Goal: Task Accomplishment & Management: Complete application form

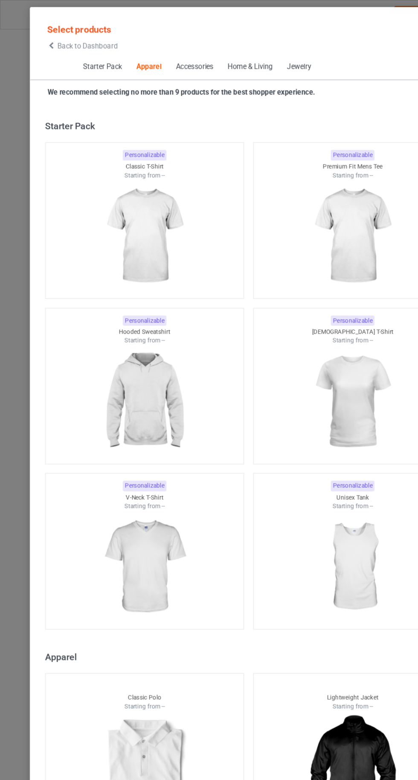
scroll to position [457, 0]
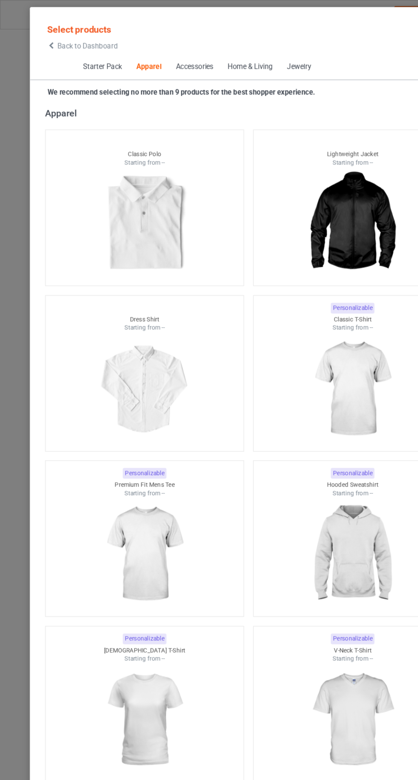
click at [43, 38] on icon at bounding box center [43, 38] width 7 height 6
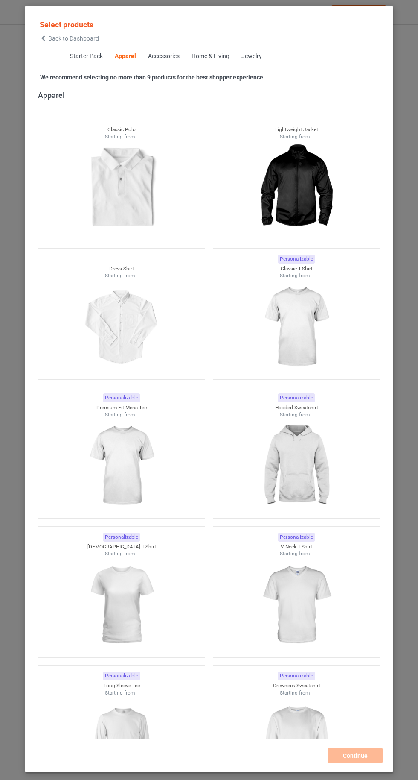
click at [307, 328] on img at bounding box center [296, 327] width 76 height 96
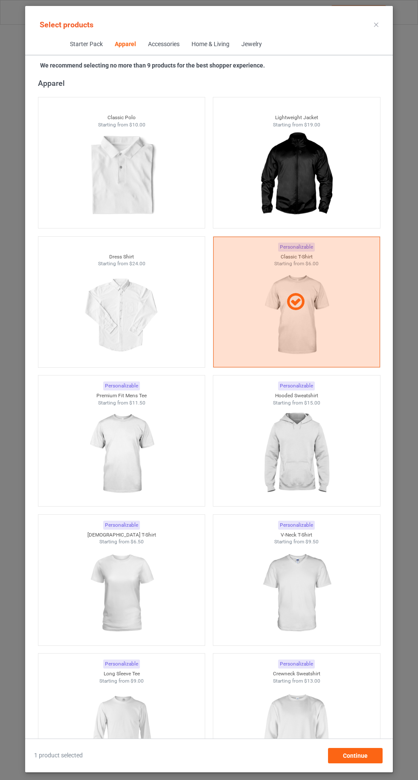
click at [306, 471] on img at bounding box center [296, 454] width 76 height 96
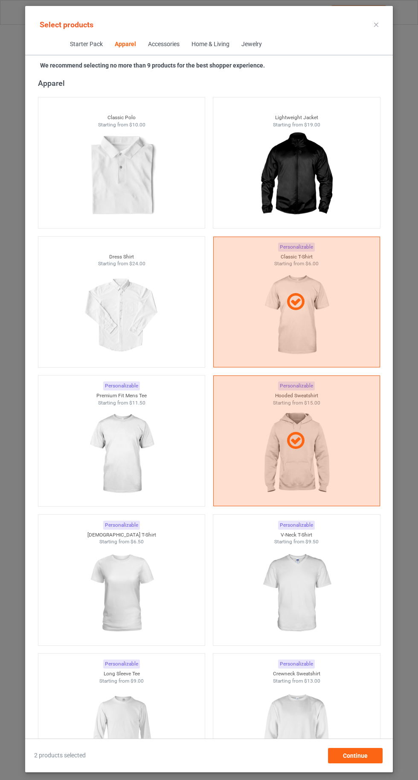
click at [299, 733] on img at bounding box center [296, 732] width 76 height 96
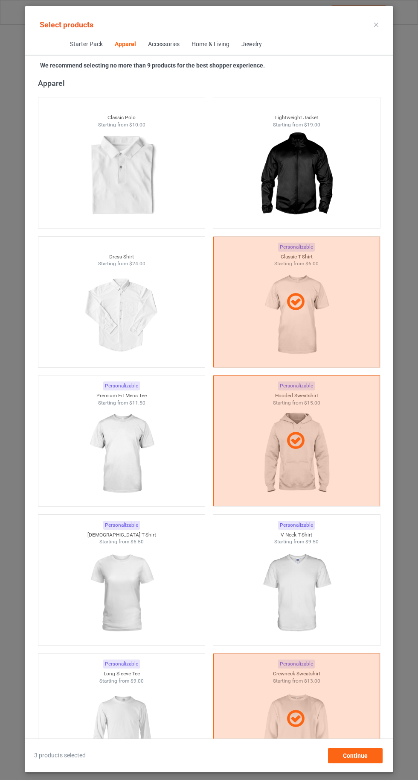
click at [105, 597] on img at bounding box center [121, 593] width 76 height 96
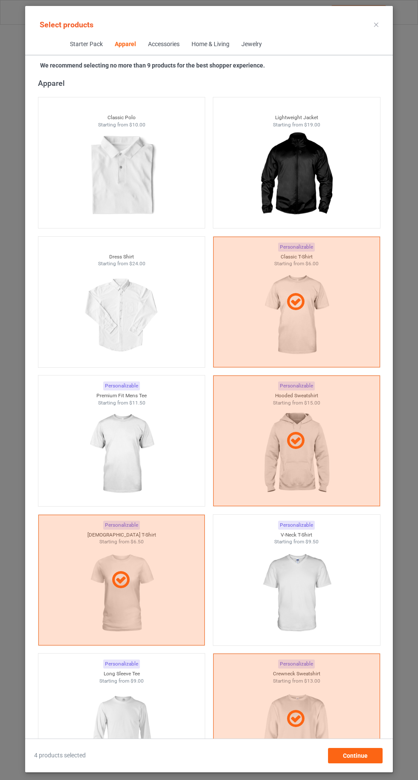
click at [318, 603] on img at bounding box center [296, 593] width 76 height 96
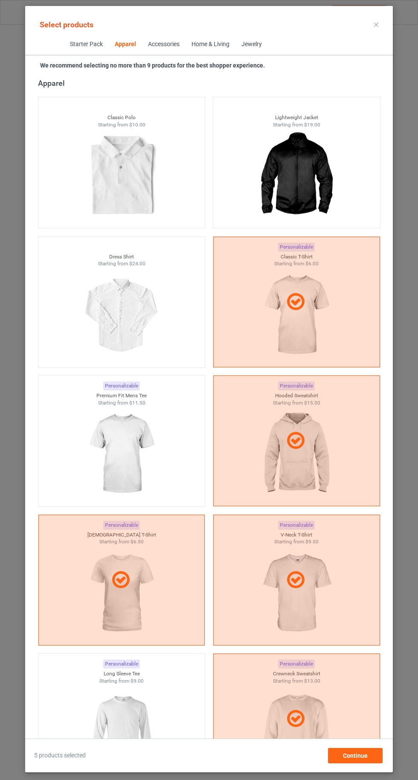
click at [145, 719] on img at bounding box center [121, 732] width 76 height 96
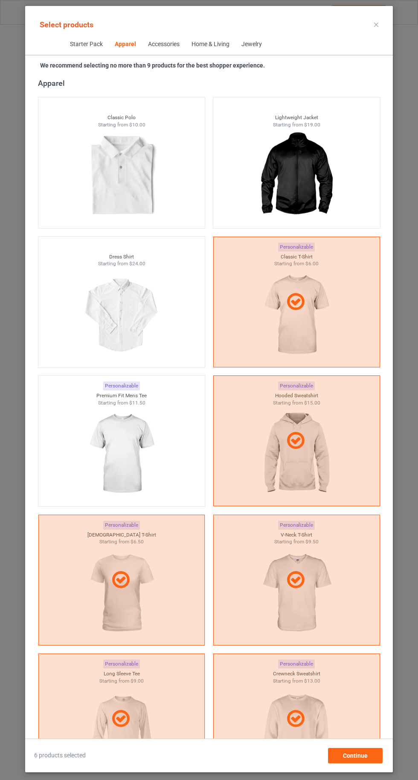
click at [124, 455] on img at bounding box center [121, 454] width 76 height 96
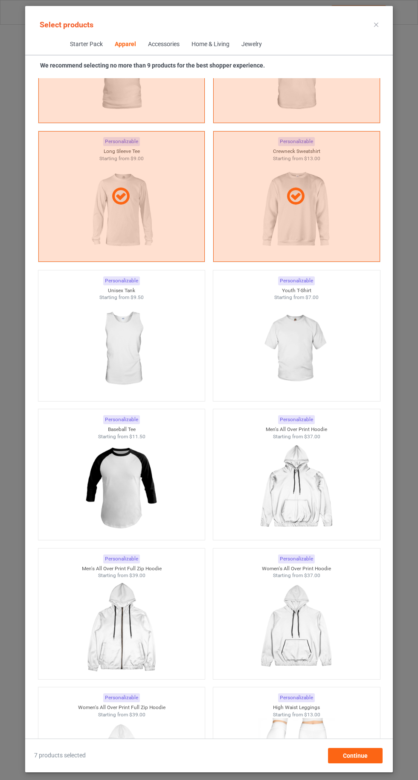
scroll to position [977, 0]
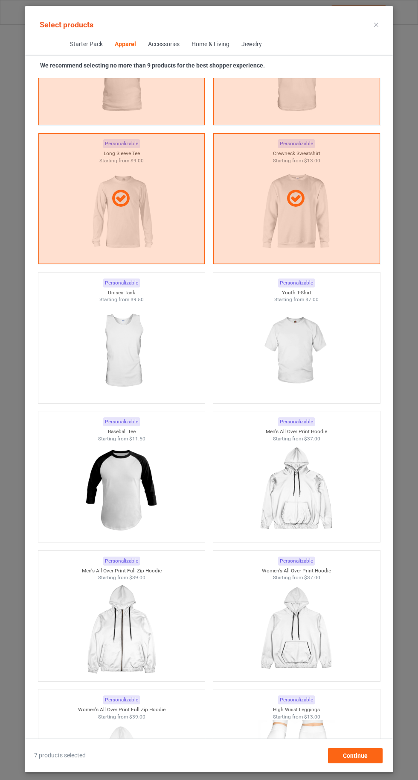
click at [292, 349] on img at bounding box center [296, 351] width 76 height 96
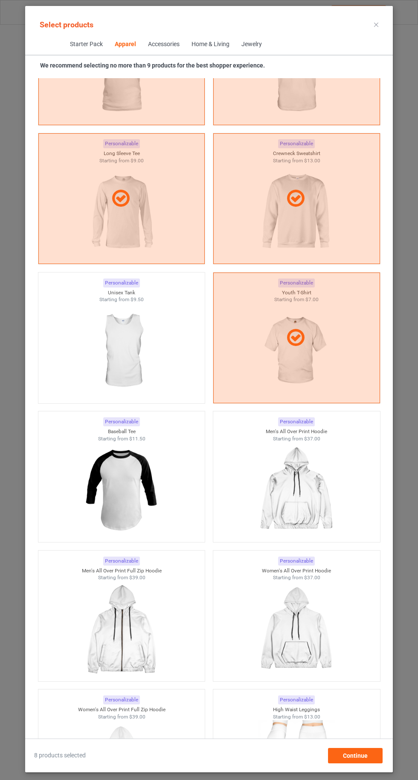
click at [377, 24] on icon at bounding box center [376, 25] width 4 height 4
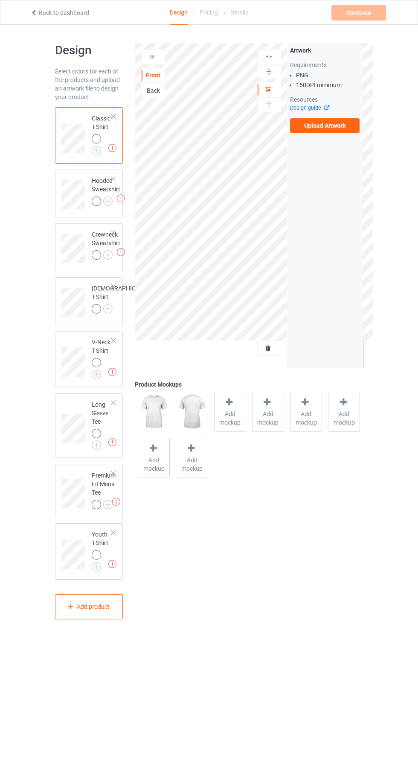
click at [0, 0] on img at bounding box center [0, 0] width 0 height 0
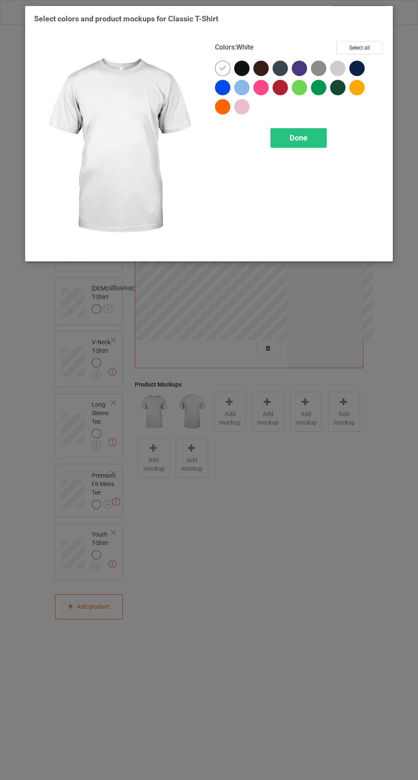
click at [218, 113] on div at bounding box center [224, 108] width 19 height 19
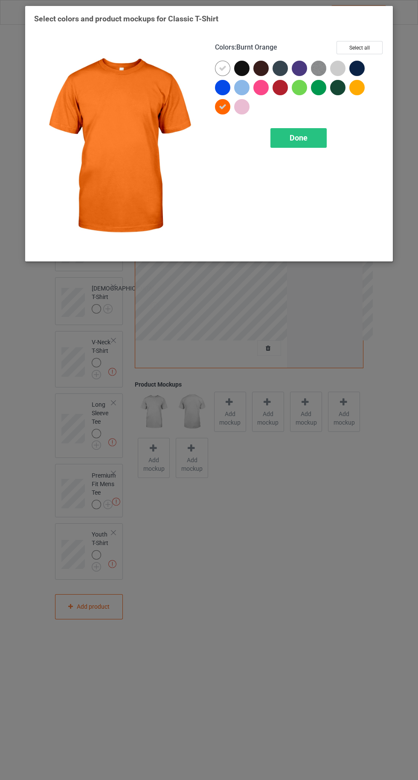
click at [357, 94] on div at bounding box center [357, 87] width 15 height 15
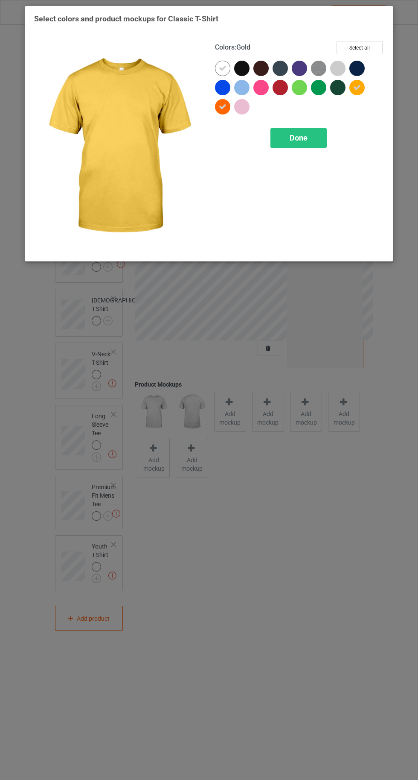
click at [261, 91] on div at bounding box center [261, 87] width 15 height 15
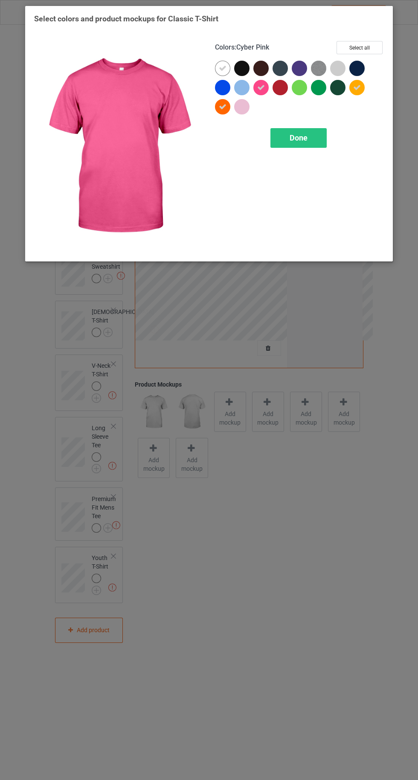
click at [261, 87] on icon at bounding box center [261, 88] width 8 height 8
click at [362, 44] on button "Select all" at bounding box center [360, 47] width 46 height 13
click at [225, 67] on icon at bounding box center [223, 68] width 8 height 8
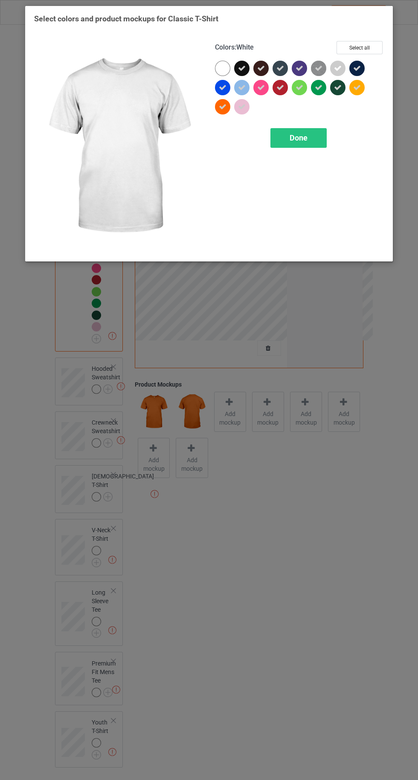
click at [298, 141] on span "Done" at bounding box center [299, 137] width 18 height 9
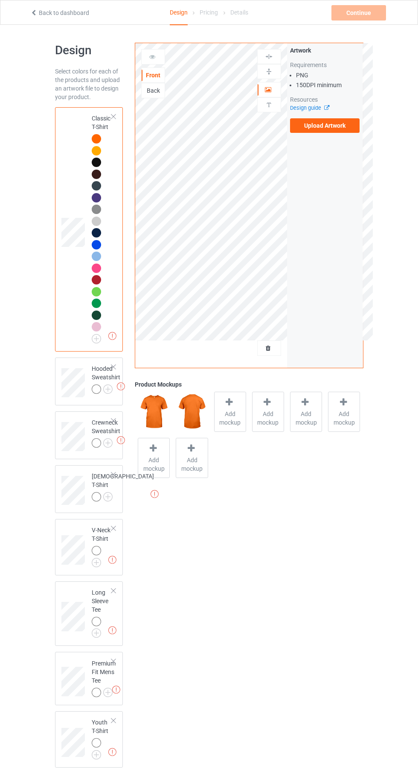
click at [0, 0] on img at bounding box center [0, 0] width 0 height 0
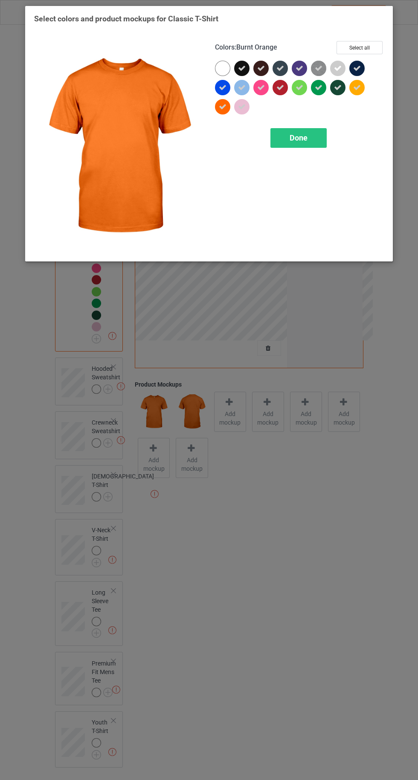
click at [245, 71] on icon at bounding box center [242, 68] width 8 height 8
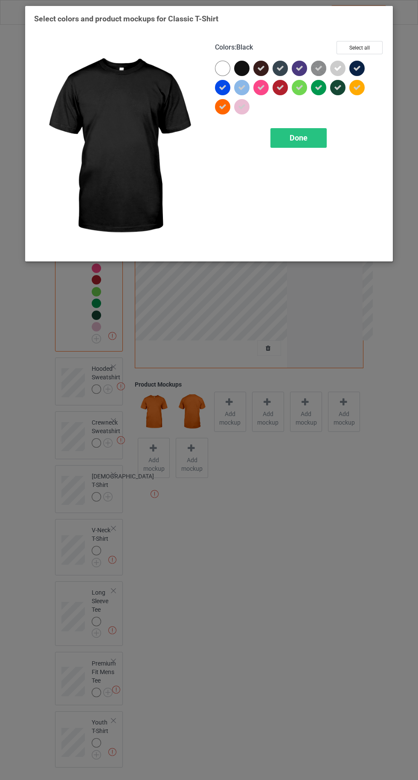
click at [261, 68] on icon at bounding box center [261, 68] width 8 height 8
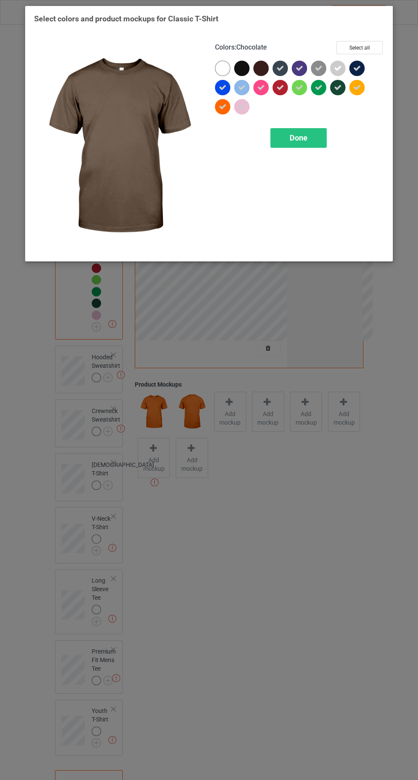
click at [217, 70] on div at bounding box center [222, 68] width 15 height 15
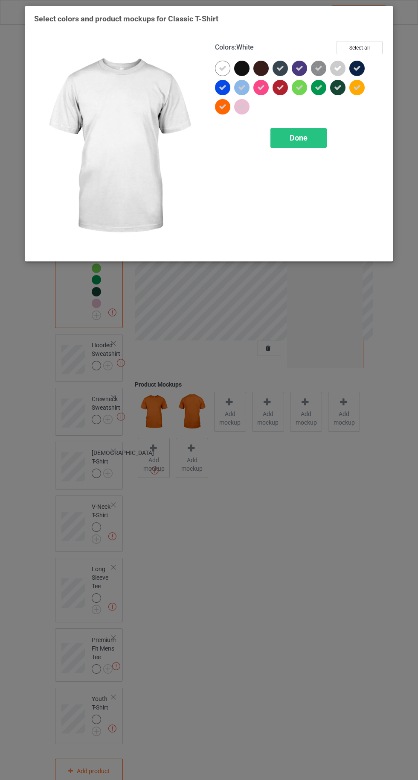
click at [309, 144] on div "Done" at bounding box center [299, 138] width 56 height 20
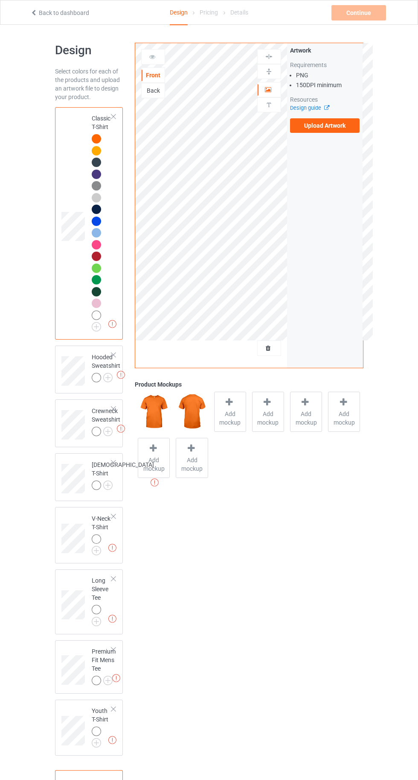
click at [0, 0] on img at bounding box center [0, 0] width 0 height 0
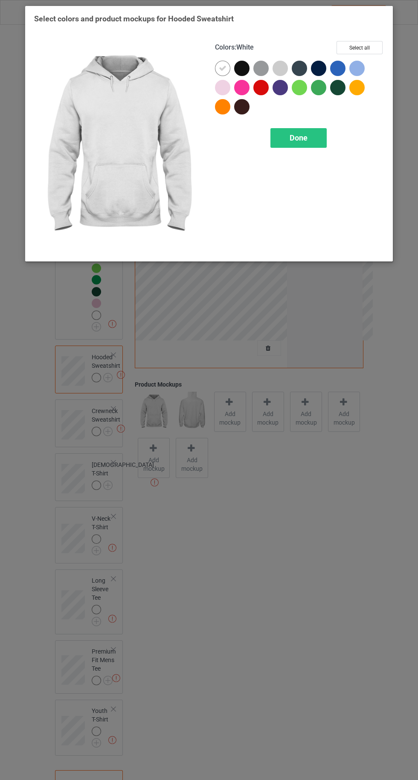
click at [217, 112] on div at bounding box center [224, 108] width 19 height 19
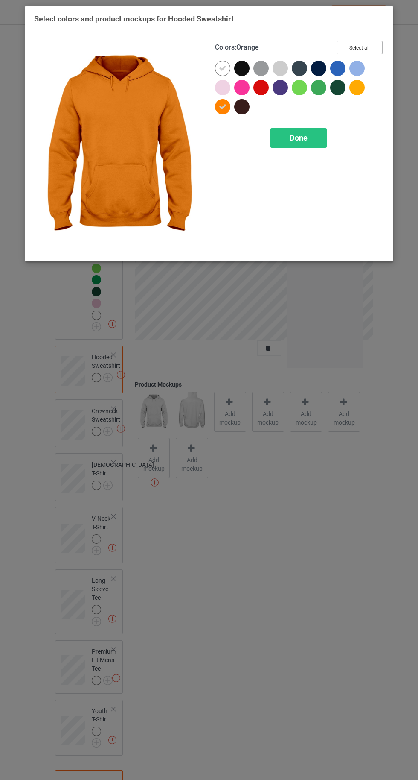
click at [363, 44] on button "Select all" at bounding box center [360, 47] width 46 height 13
click at [219, 64] on icon at bounding box center [223, 68] width 8 height 8
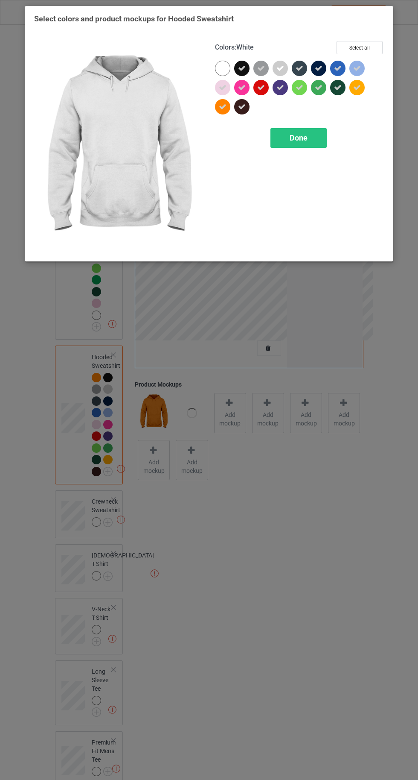
click at [217, 67] on div at bounding box center [222, 68] width 15 height 15
click at [242, 68] on icon at bounding box center [242, 68] width 8 height 8
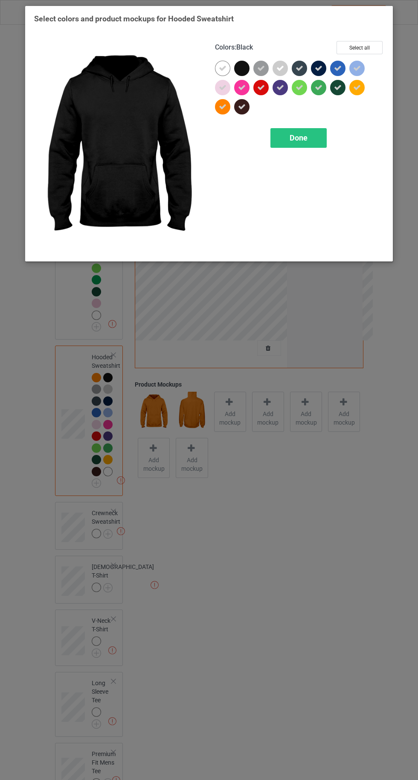
click at [299, 68] on icon at bounding box center [300, 68] width 8 height 8
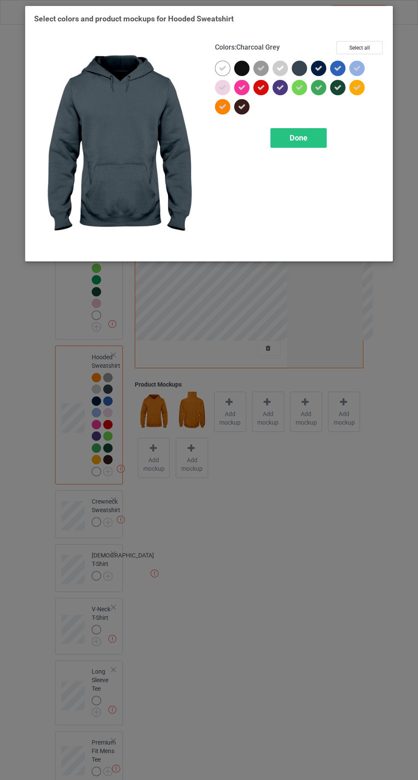
click at [319, 68] on icon at bounding box center [319, 68] width 8 height 8
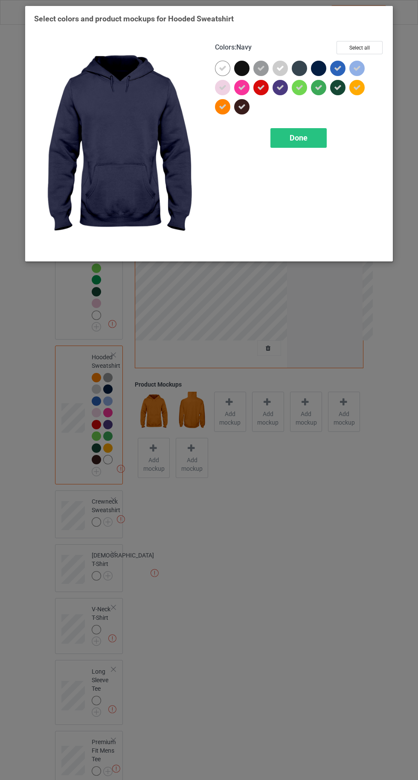
click at [307, 141] on span "Done" at bounding box center [299, 137] width 18 height 9
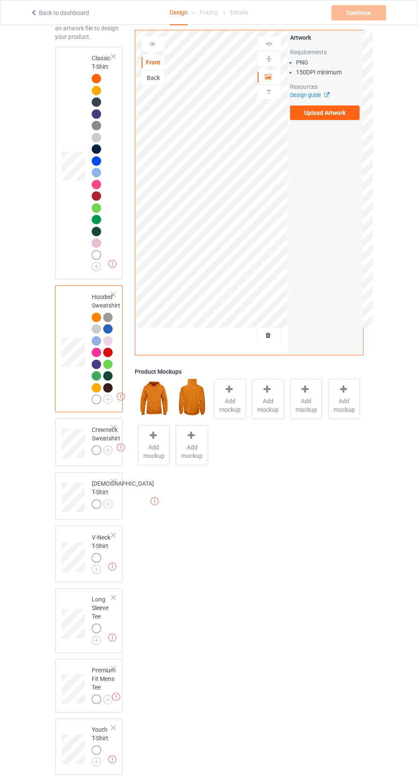
scroll to position [61, 0]
click at [0, 0] on img at bounding box center [0, 0] width 0 height 0
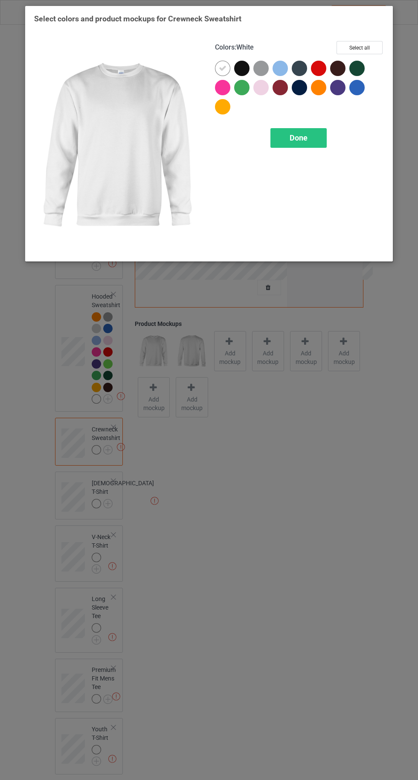
click at [326, 88] on div at bounding box center [318, 87] width 15 height 15
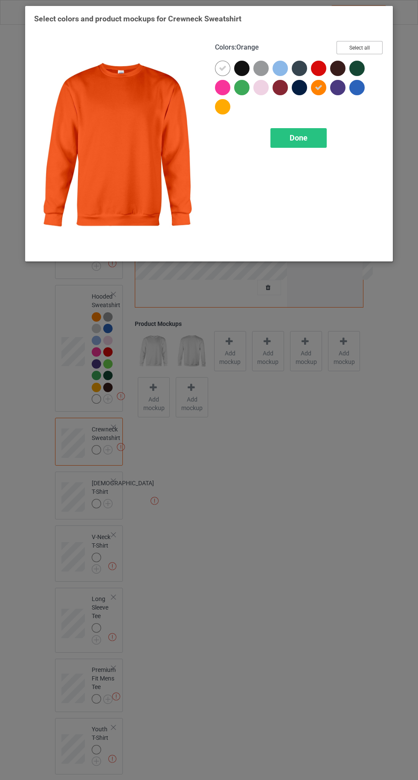
click at [371, 46] on button "Select all" at bounding box center [360, 47] width 46 height 13
click at [242, 68] on icon at bounding box center [242, 68] width 8 height 8
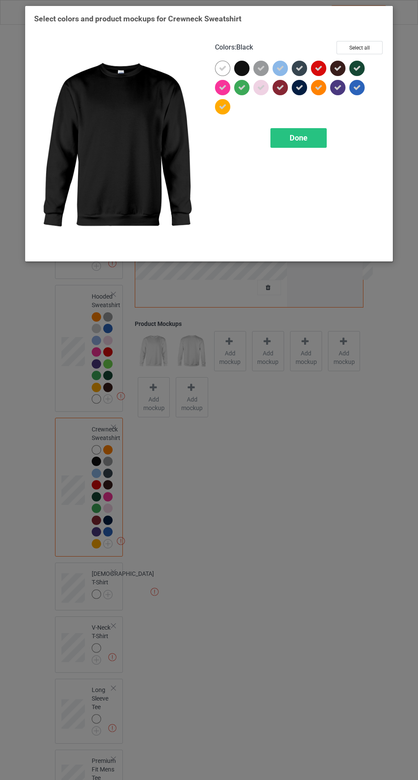
click at [222, 68] on icon at bounding box center [223, 68] width 8 height 8
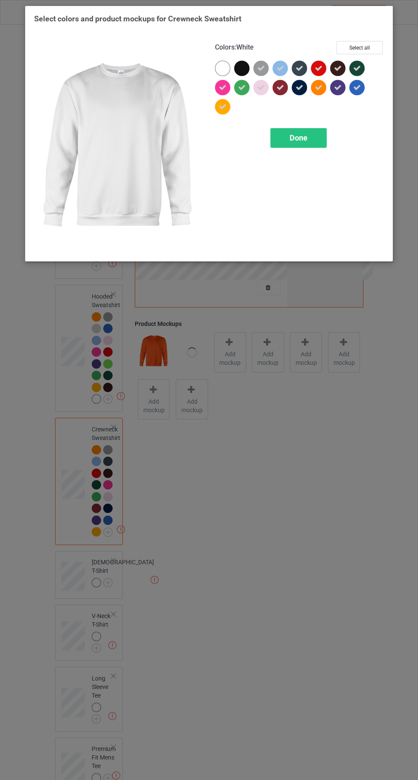
click at [218, 72] on div at bounding box center [222, 68] width 15 height 15
click at [261, 68] on icon at bounding box center [261, 68] width 8 height 8
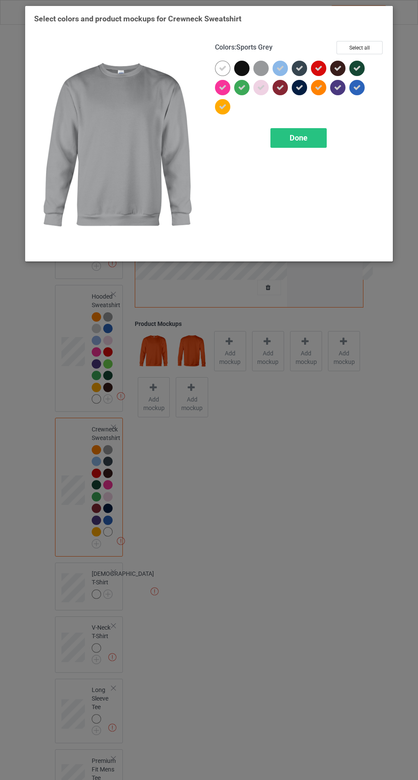
click at [302, 68] on icon at bounding box center [300, 68] width 8 height 8
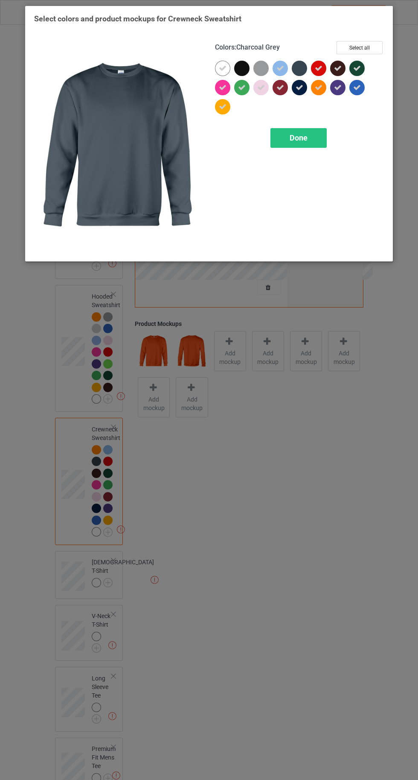
click at [297, 140] on span "Done" at bounding box center [299, 137] width 18 height 9
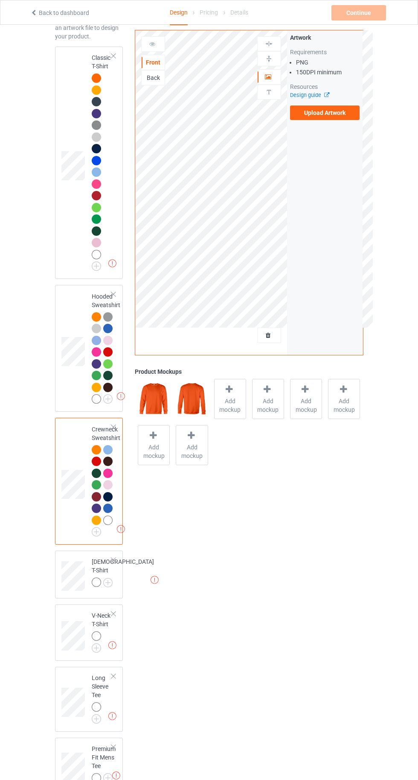
click at [0, 0] on img at bounding box center [0, 0] width 0 height 0
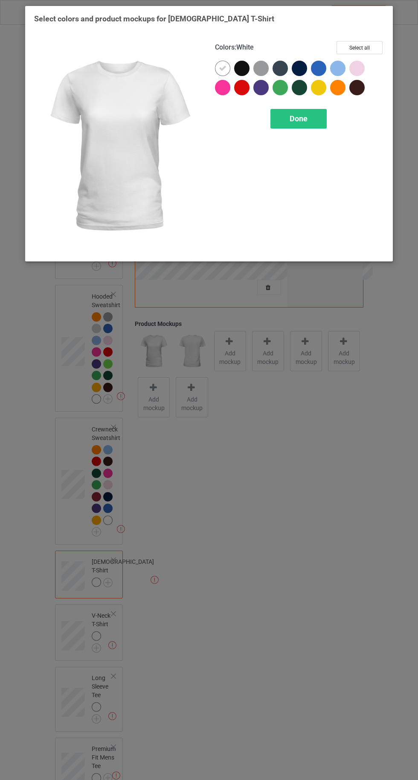
click at [244, 94] on div at bounding box center [241, 87] width 15 height 15
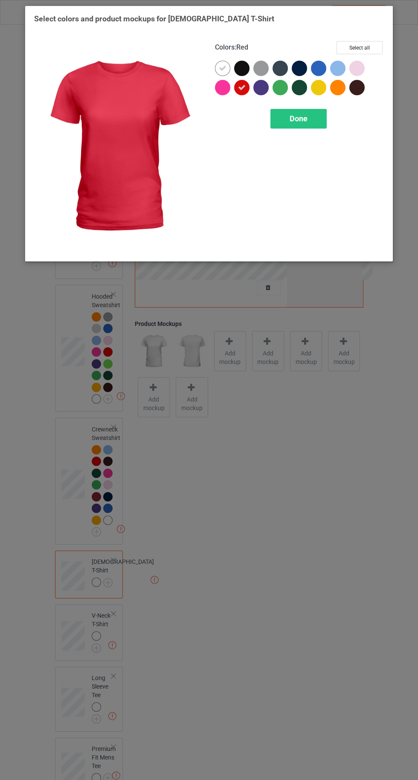
click at [336, 95] on div at bounding box center [339, 89] width 19 height 19
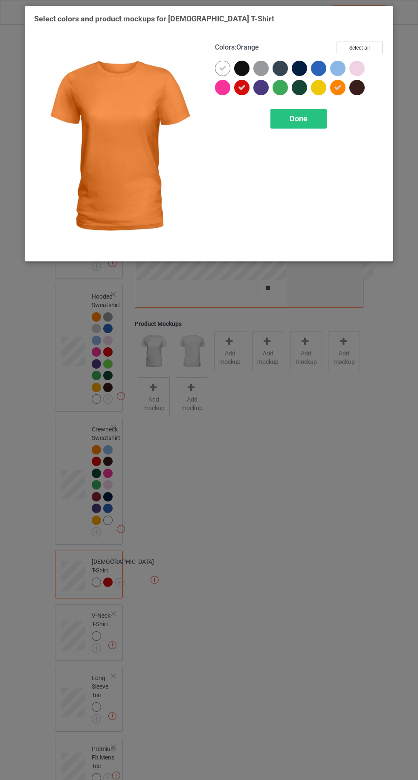
click at [242, 87] on icon at bounding box center [242, 88] width 8 height 8
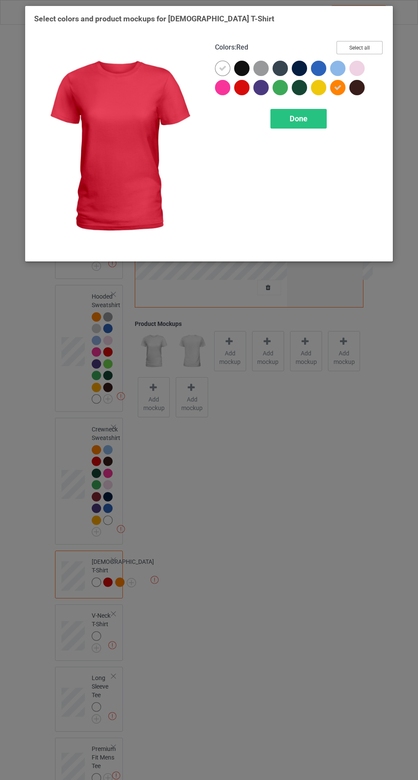
click at [363, 44] on button "Select all" at bounding box center [360, 47] width 46 height 13
click at [222, 68] on icon at bounding box center [223, 68] width 8 height 8
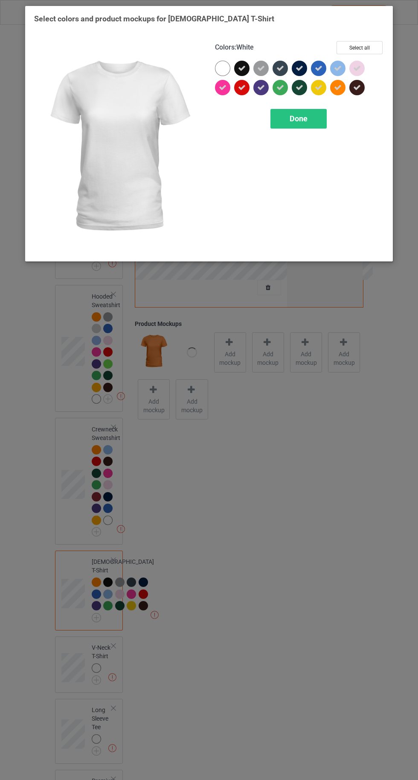
click at [220, 69] on div at bounding box center [222, 68] width 15 height 15
click at [219, 91] on div at bounding box center [222, 87] width 15 height 15
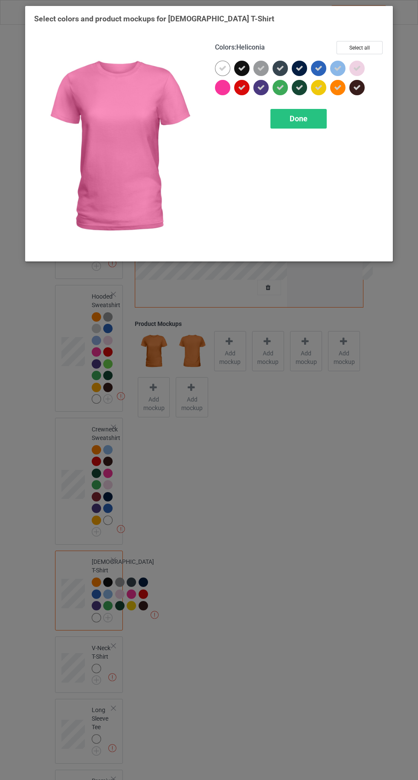
click at [242, 68] on icon at bounding box center [242, 68] width 8 height 8
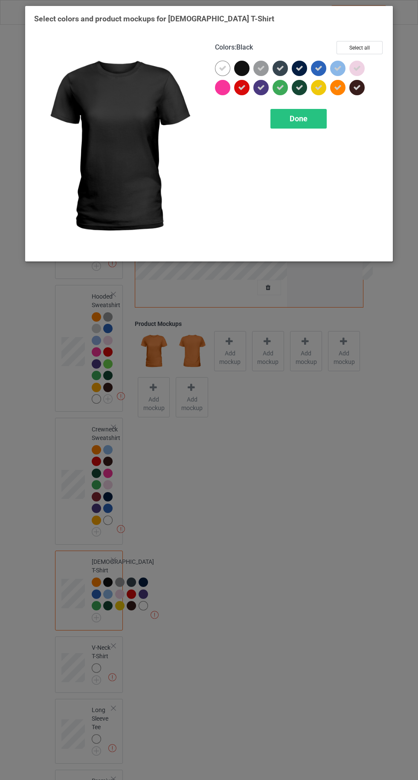
click at [282, 68] on icon at bounding box center [281, 68] width 8 height 8
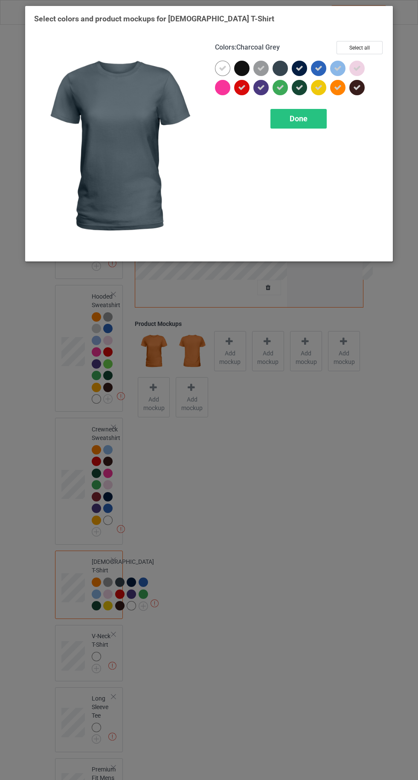
click at [298, 70] on icon at bounding box center [300, 68] width 8 height 8
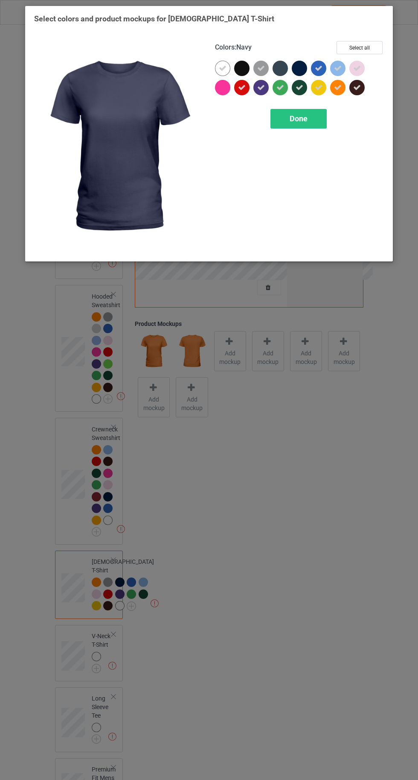
click at [306, 127] on div "Done" at bounding box center [299, 119] width 56 height 20
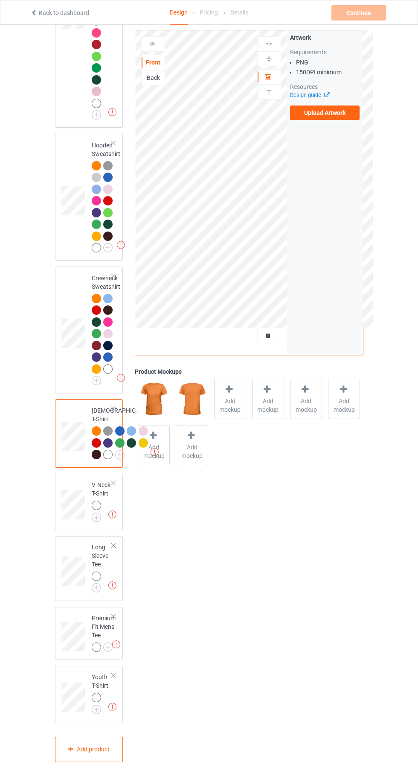
scroll to position [269, 0]
click at [0, 0] on img at bounding box center [0, 0] width 0 height 0
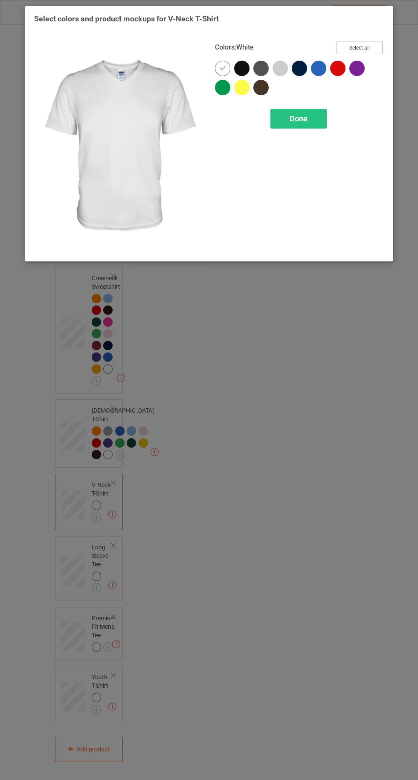
click at [358, 44] on button "Select all" at bounding box center [360, 47] width 46 height 13
click at [243, 67] on icon at bounding box center [242, 68] width 8 height 8
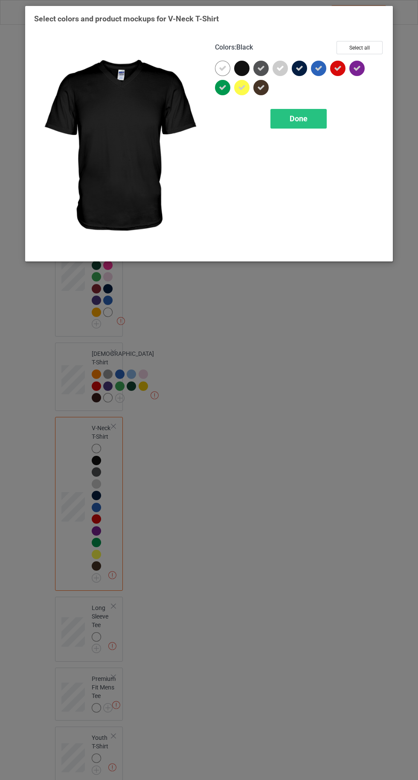
click at [264, 64] on icon at bounding box center [261, 68] width 8 height 8
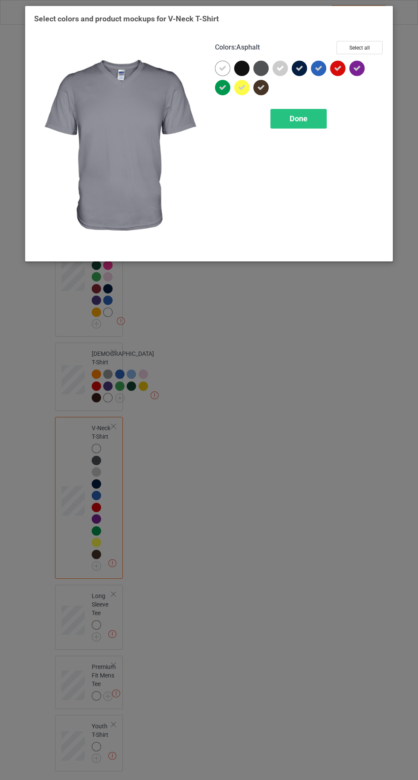
click at [301, 66] on icon at bounding box center [300, 68] width 8 height 8
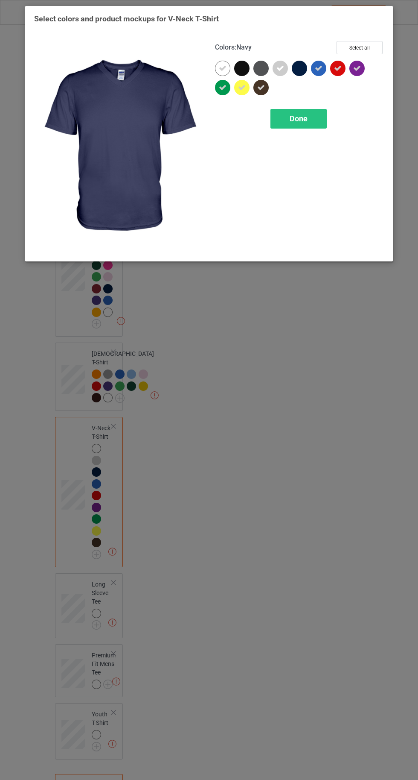
click at [298, 118] on span "Done" at bounding box center [299, 118] width 18 height 9
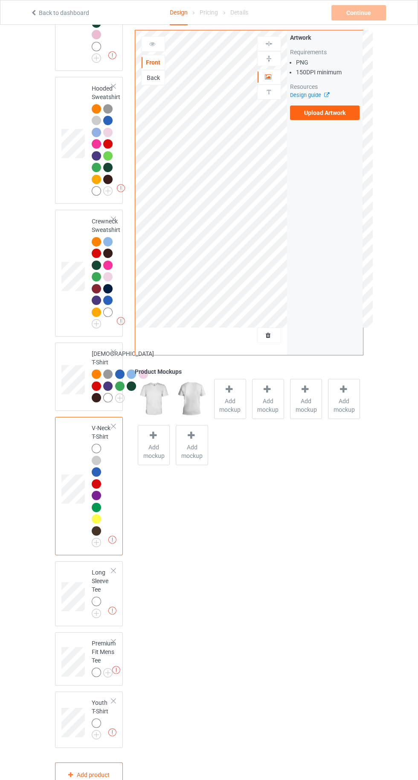
scroll to position [351, 0]
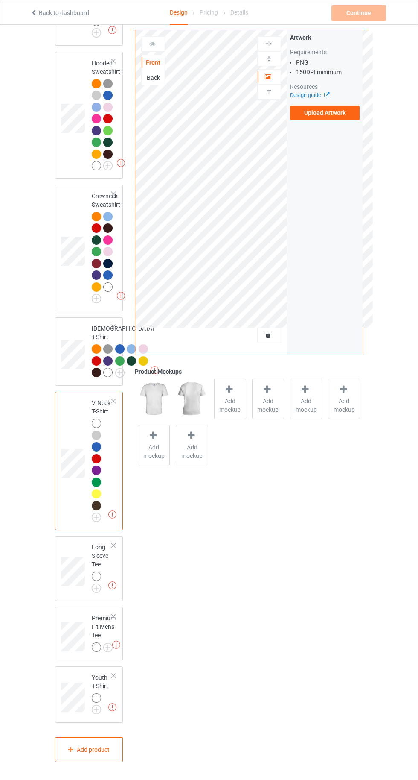
click at [0, 0] on img at bounding box center [0, 0] width 0 height 0
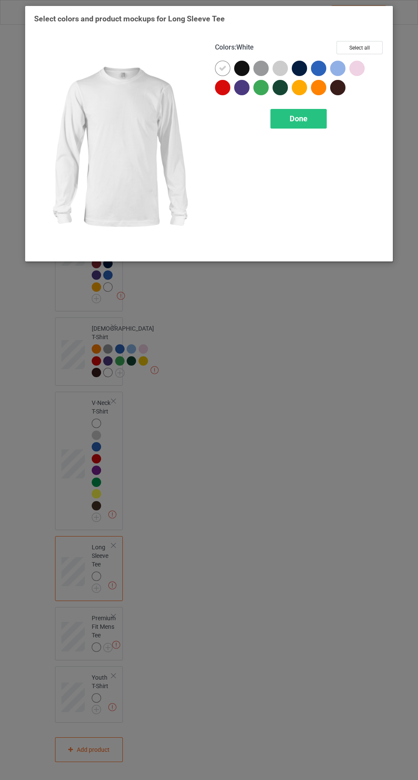
click at [313, 85] on div at bounding box center [318, 87] width 15 height 15
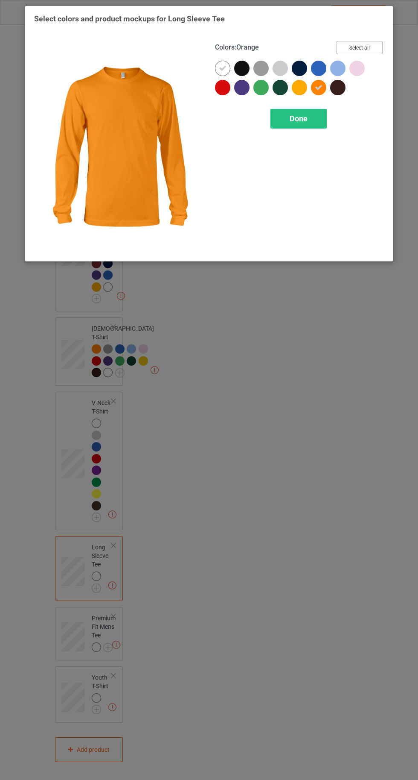
click at [373, 42] on button "Select all" at bounding box center [360, 47] width 46 height 13
click at [246, 67] on icon at bounding box center [242, 68] width 8 height 8
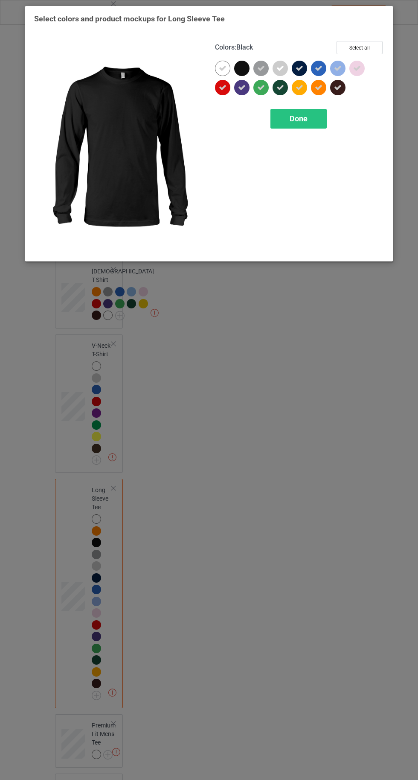
click at [219, 65] on icon at bounding box center [223, 68] width 8 height 8
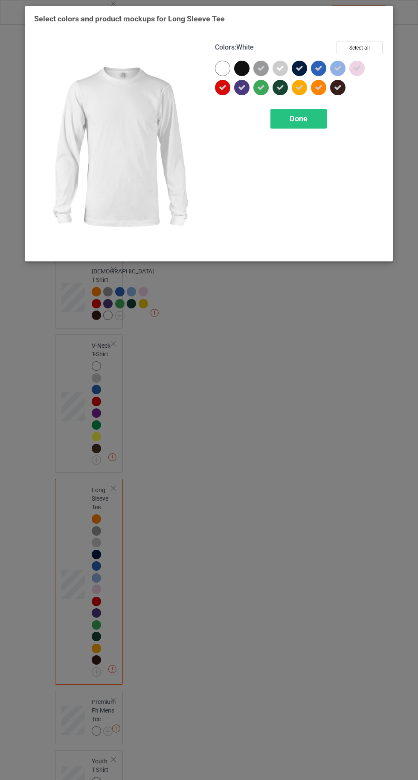
click at [219, 64] on div at bounding box center [222, 68] width 15 height 15
click at [296, 70] on icon at bounding box center [300, 68] width 8 height 8
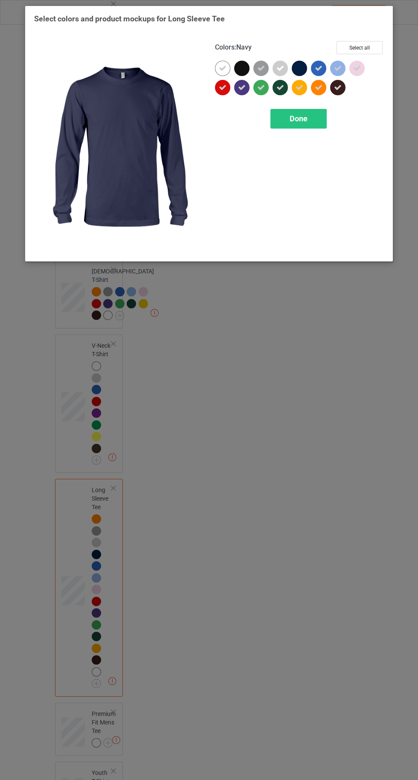
click at [304, 126] on div "Done" at bounding box center [299, 119] width 56 height 20
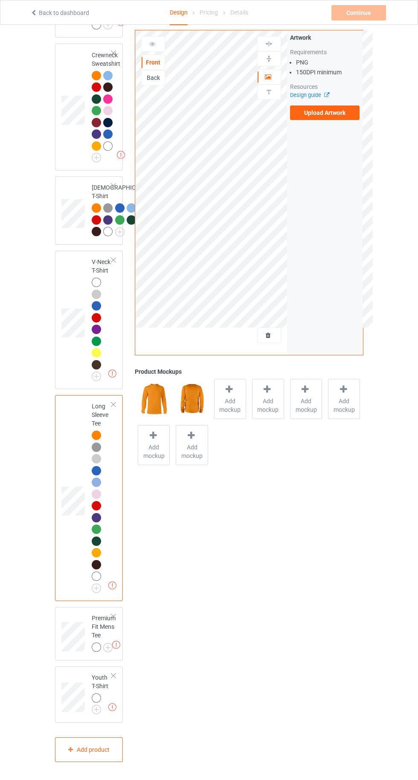
scroll to position [492, 0]
click at [0, 0] on img at bounding box center [0, 0] width 0 height 0
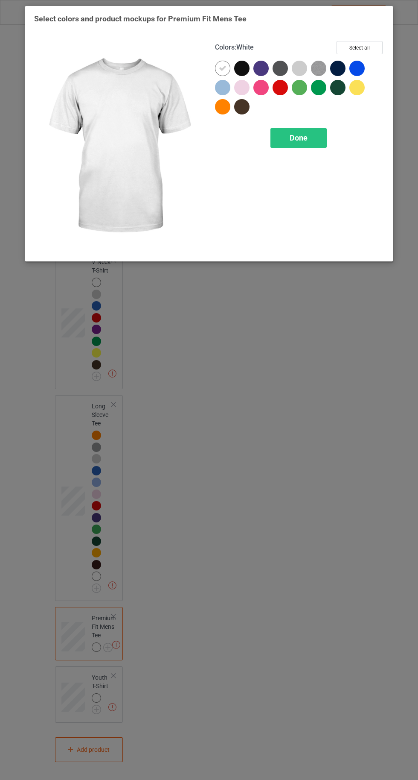
click at [216, 110] on div at bounding box center [224, 108] width 19 height 19
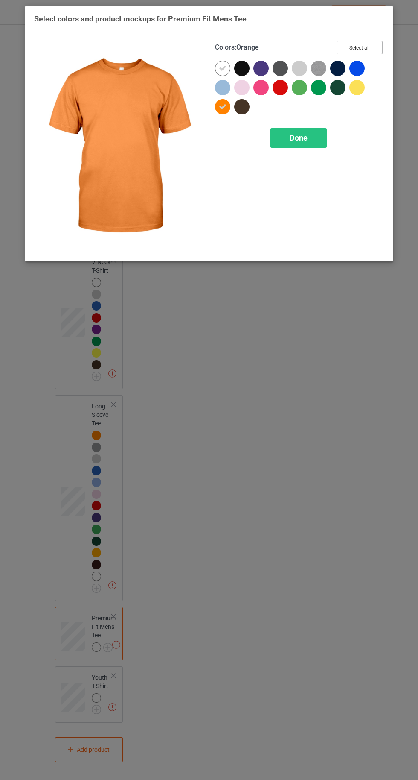
click at [377, 43] on button "Select all" at bounding box center [360, 47] width 46 height 13
click at [216, 67] on div at bounding box center [222, 68] width 15 height 15
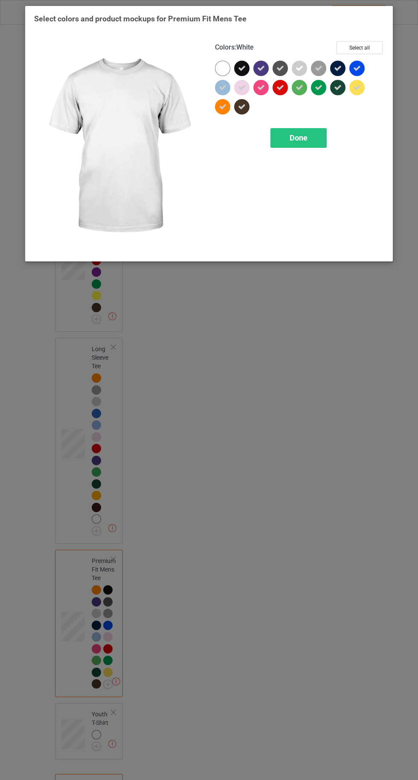
click at [216, 67] on div at bounding box center [222, 68] width 15 height 15
click at [242, 68] on icon at bounding box center [242, 68] width 8 height 8
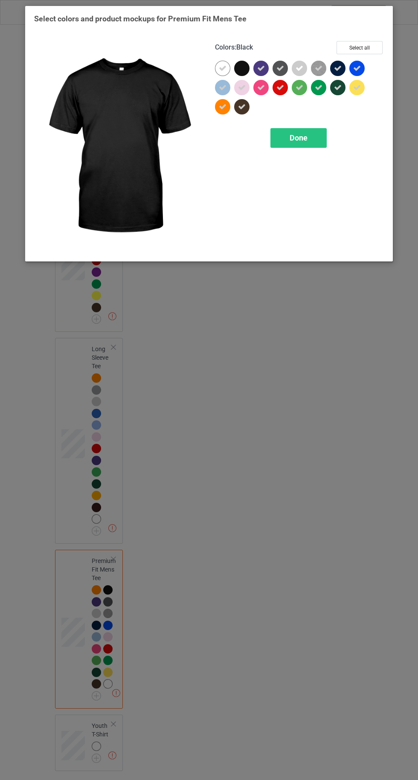
click at [261, 68] on icon at bounding box center [261, 68] width 8 height 8
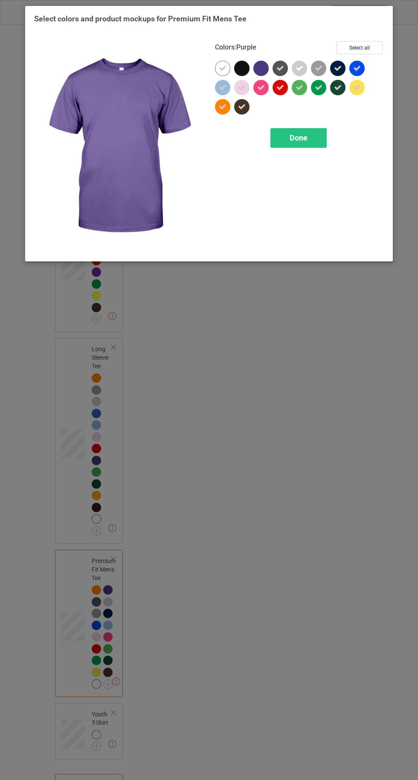
click at [281, 68] on icon at bounding box center [281, 68] width 8 height 8
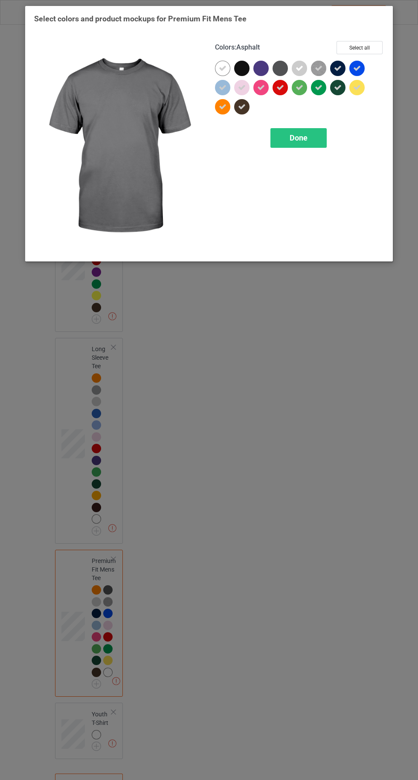
click at [339, 69] on icon at bounding box center [338, 68] width 8 height 8
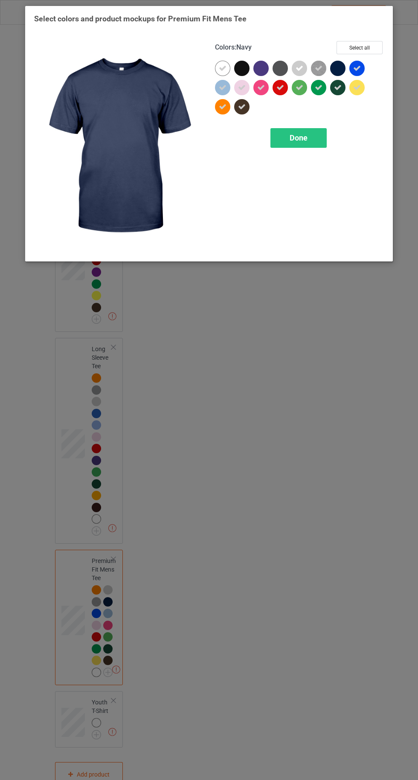
click at [301, 138] on span "Done" at bounding box center [299, 137] width 18 height 9
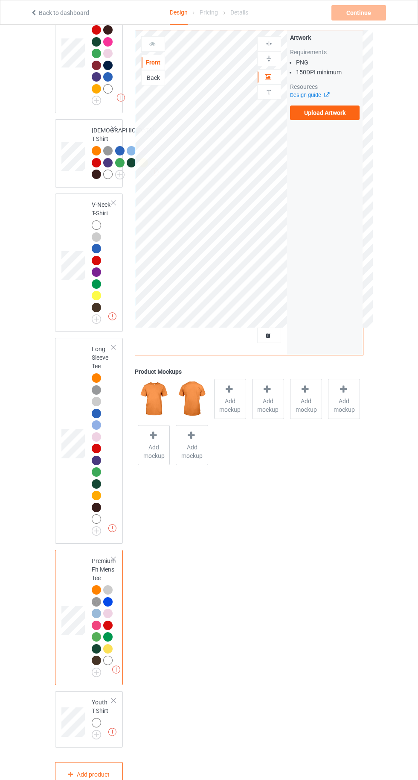
scroll to position [574, 0]
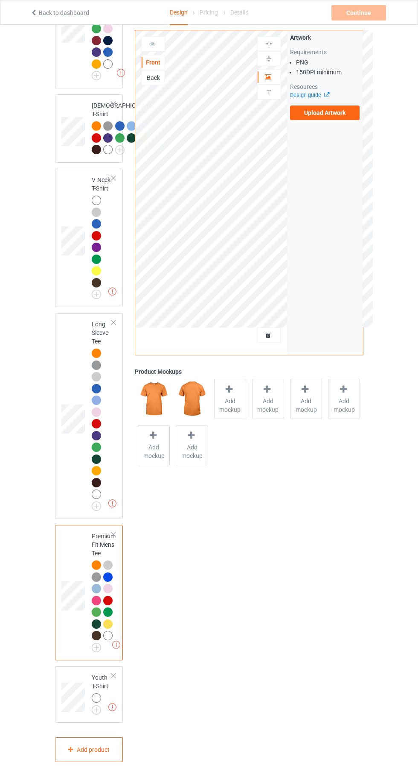
click at [0, 0] on img at bounding box center [0, 0] width 0 height 0
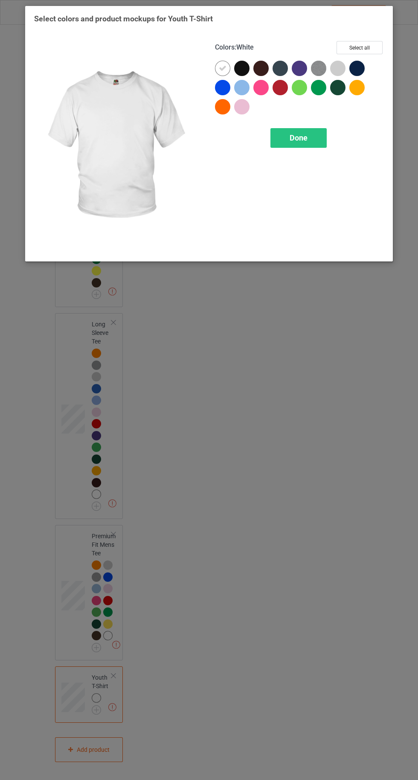
click at [218, 113] on div at bounding box center [222, 106] width 15 height 15
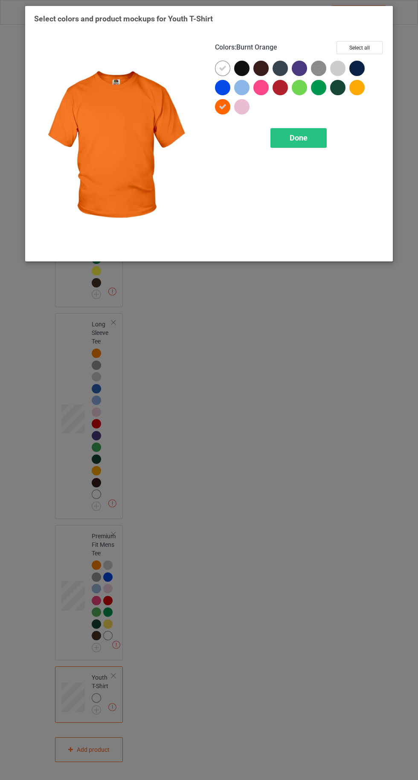
click at [356, 94] on div at bounding box center [357, 87] width 15 height 15
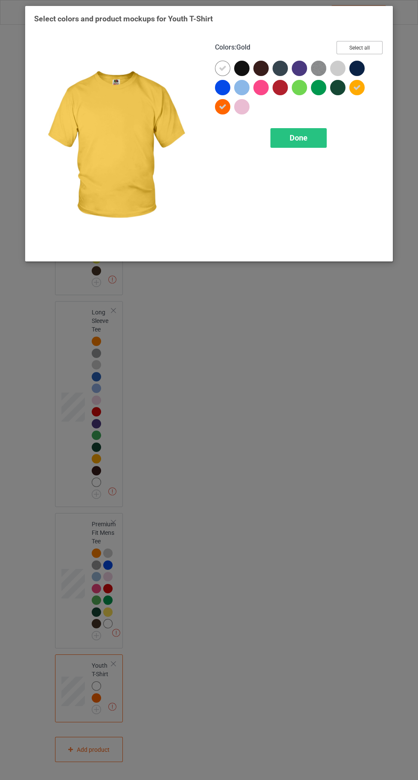
click at [355, 46] on button "Select all" at bounding box center [360, 47] width 46 height 13
click at [222, 68] on icon at bounding box center [223, 68] width 8 height 8
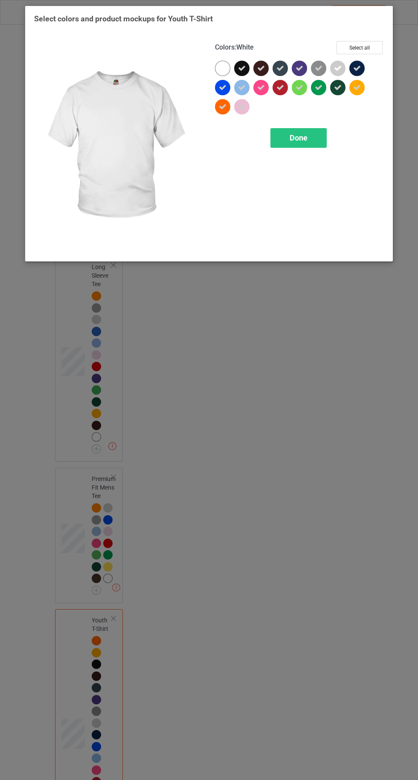
click at [217, 67] on div at bounding box center [222, 68] width 15 height 15
click at [242, 68] on icon at bounding box center [242, 68] width 8 height 8
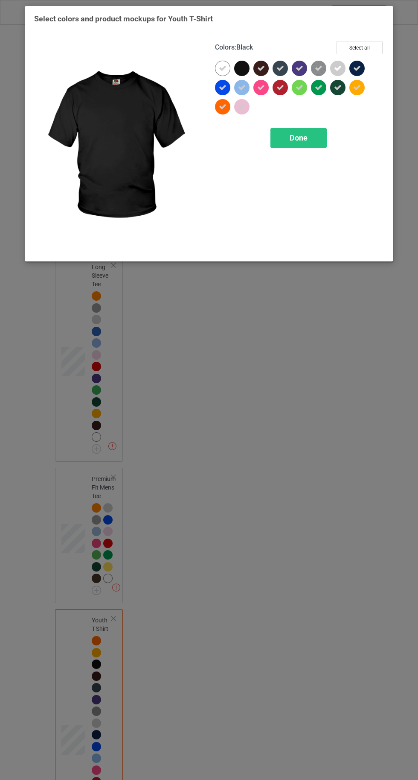
click at [262, 72] on icon at bounding box center [261, 68] width 8 height 8
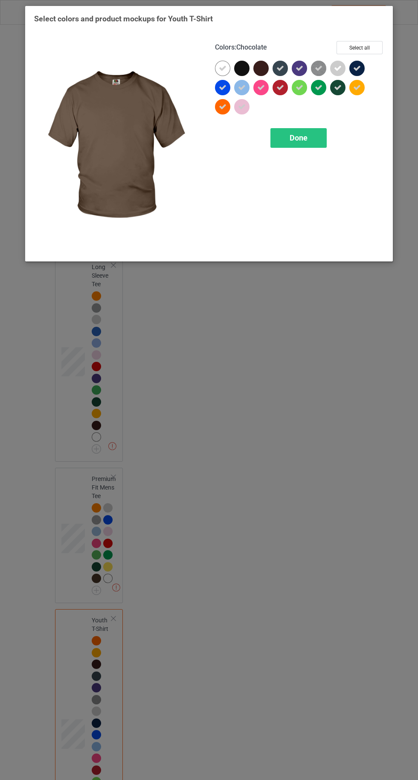
click at [281, 68] on icon at bounding box center [281, 68] width 8 height 8
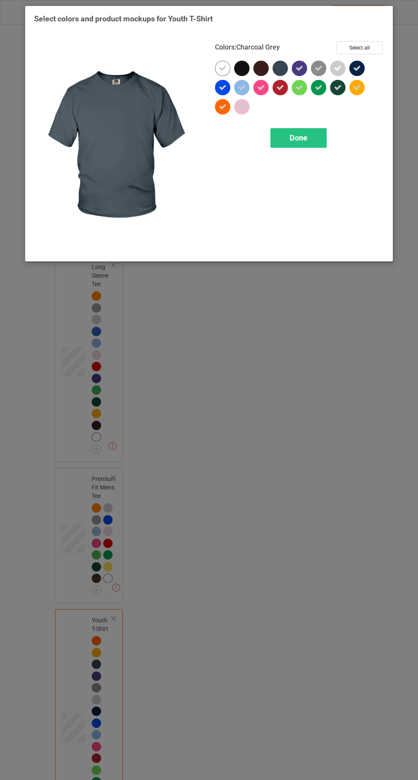
click at [300, 70] on icon at bounding box center [300, 68] width 8 height 8
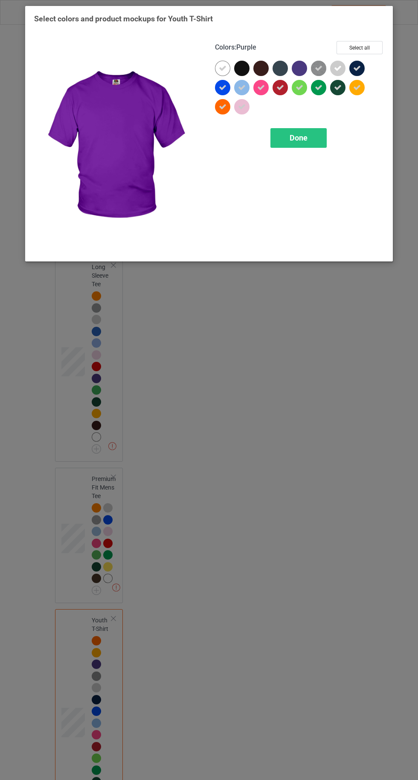
click at [366, 70] on div at bounding box center [359, 70] width 19 height 19
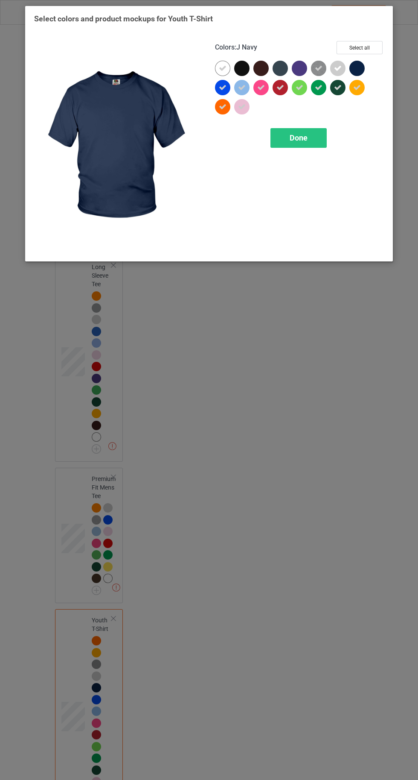
click at [293, 128] on div "Done" at bounding box center [299, 138] width 56 height 20
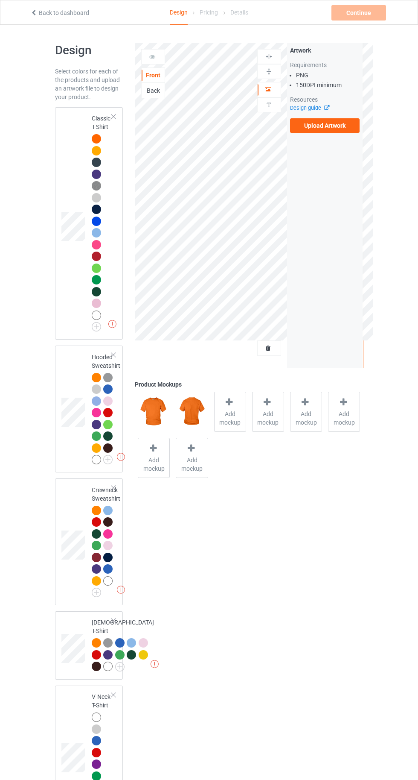
click at [95, 138] on div at bounding box center [96, 138] width 9 height 9
click at [233, 413] on span "Add mockup" at bounding box center [230, 417] width 31 height 17
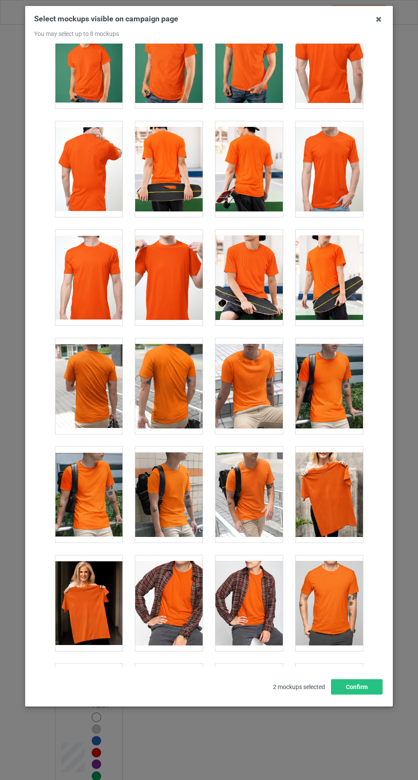
scroll to position [1882, 0]
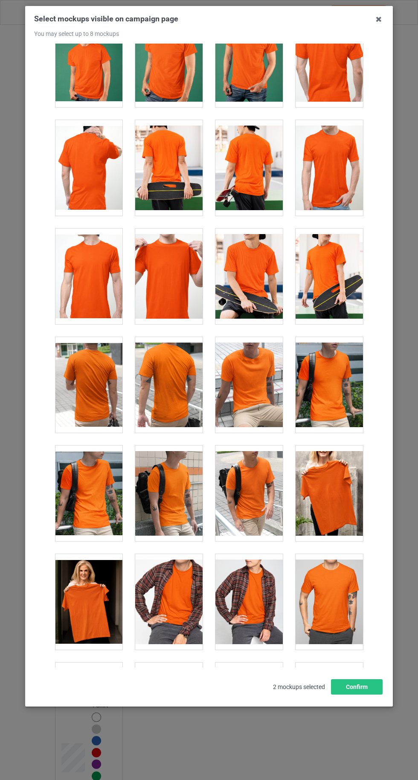
click at [232, 268] on div at bounding box center [249, 276] width 67 height 96
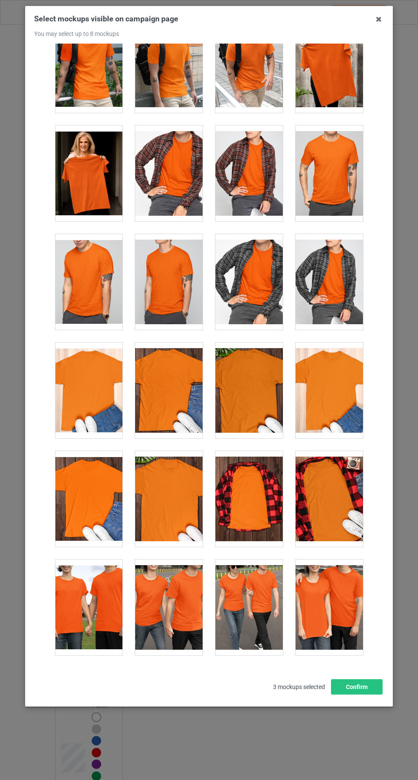
scroll to position [2308, 0]
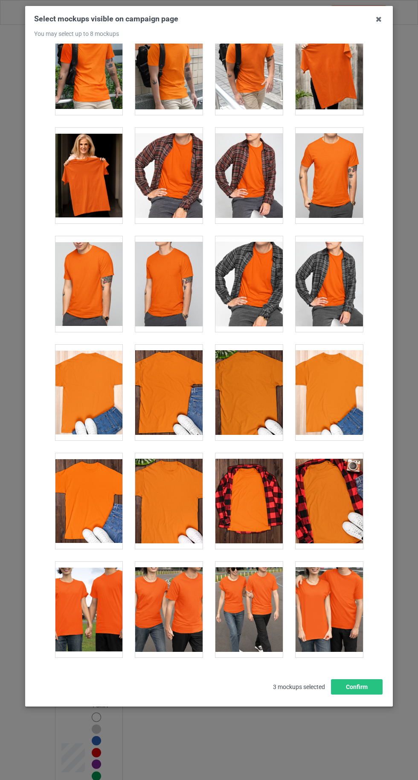
click at [92, 173] on div at bounding box center [88, 176] width 67 height 96
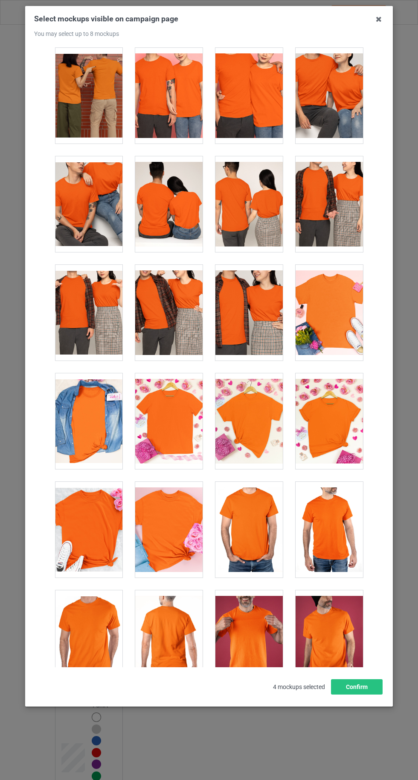
scroll to position [3149, 0]
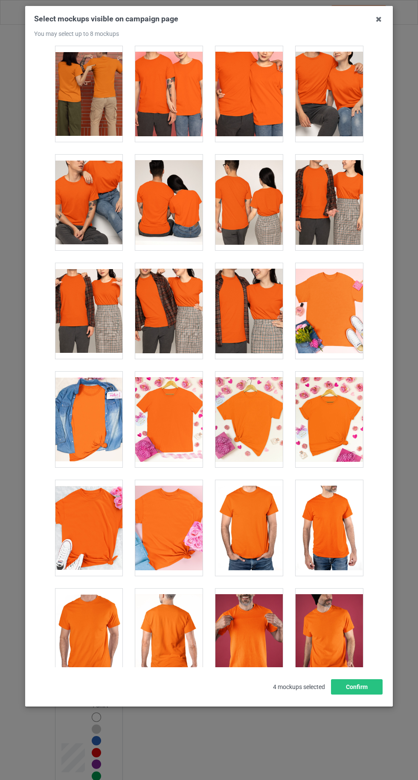
click at [172, 415] on div at bounding box center [168, 419] width 67 height 96
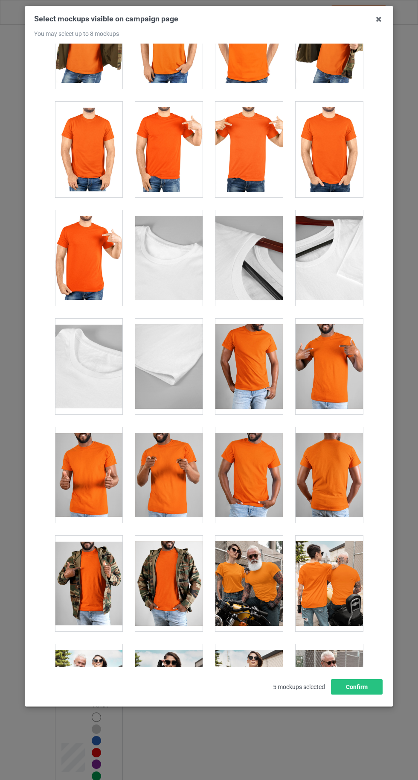
scroll to position [7431, 0]
click at [240, 151] on div at bounding box center [249, 150] width 67 height 96
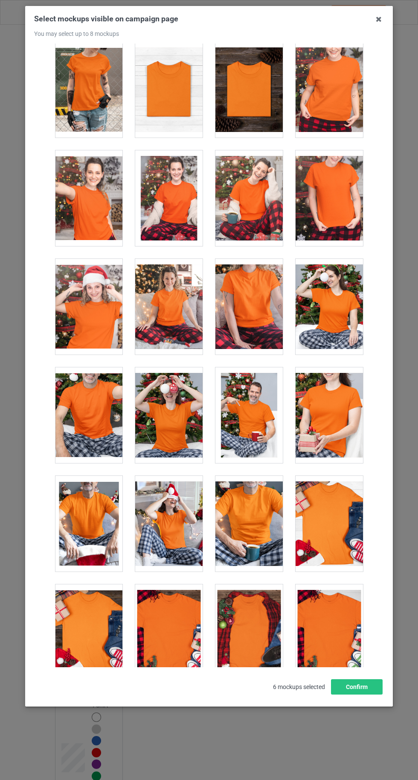
scroll to position [8691, 0]
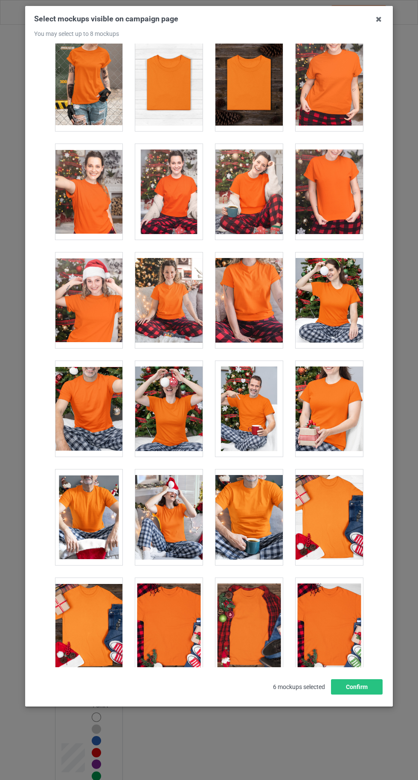
click at [339, 381] on div at bounding box center [329, 409] width 67 height 96
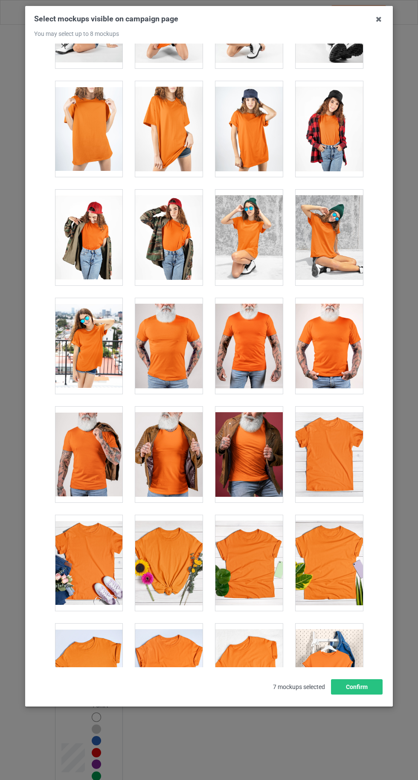
scroll to position [11774, 0]
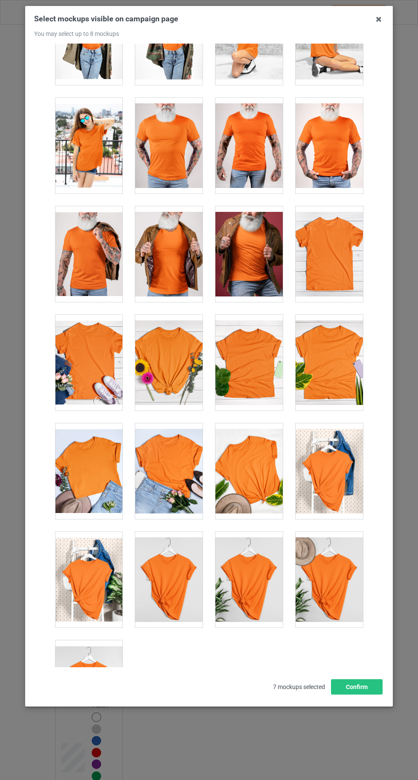
click at [101, 667] on div at bounding box center [88, 688] width 67 height 96
click at [363, 694] on button "Confirm" at bounding box center [357, 686] width 52 height 15
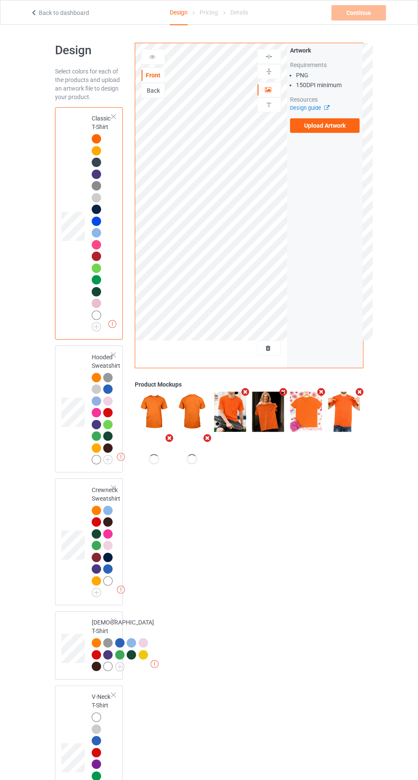
click at [317, 126] on label "Upload Artwork" at bounding box center [325, 125] width 70 height 15
click at [0, 0] on input "Upload Artwork" at bounding box center [0, 0] width 0 height 0
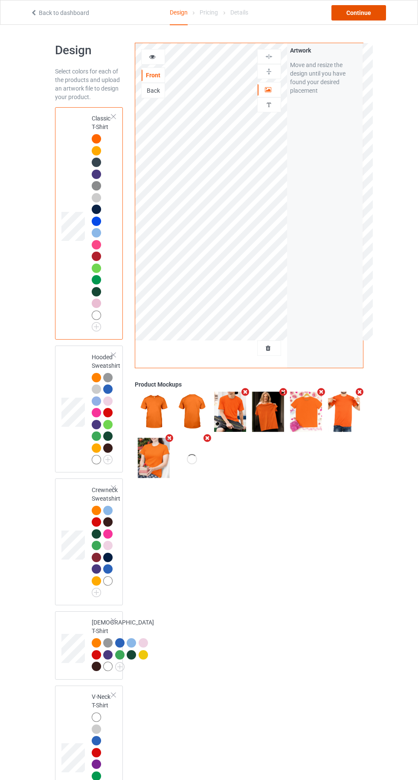
click at [354, 9] on div "Continue" at bounding box center [359, 12] width 55 height 15
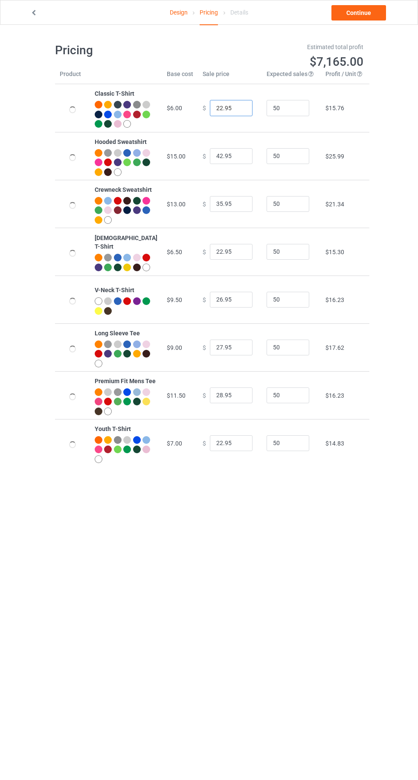
click at [216, 112] on input "22.95" at bounding box center [231, 108] width 43 height 16
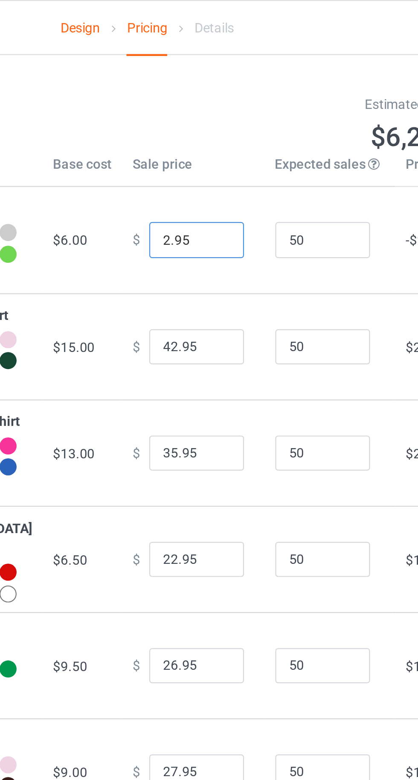
type input "21.95"
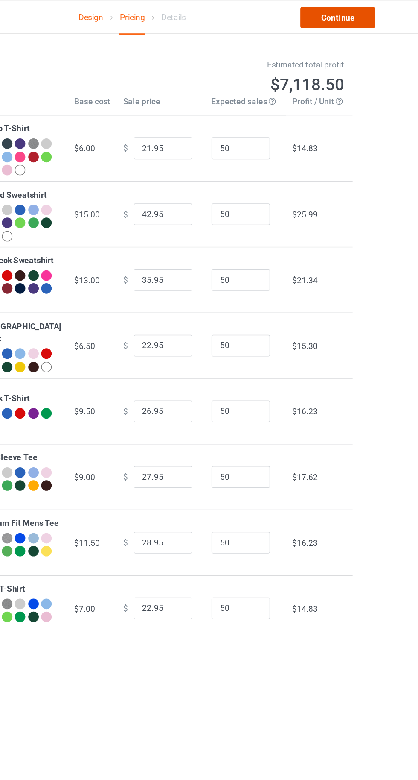
click at [364, 12] on link "Continue" at bounding box center [359, 12] width 55 height 15
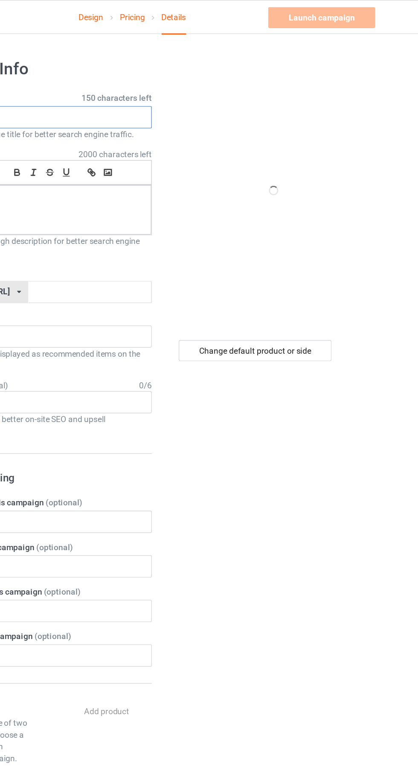
click at [173, 86] on input "text" at bounding box center [139, 85] width 168 height 16
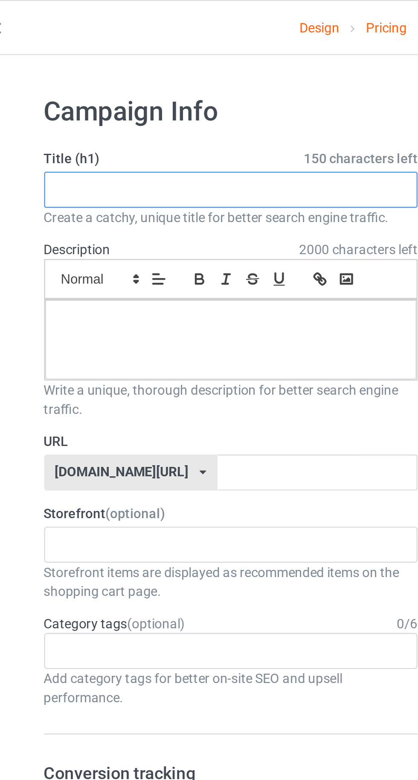
click at [91, 88] on input "text" at bounding box center [139, 85] width 168 height 16
paste input "So You're Telling Me There's A Chance?"
type input "So You're Telling Me There's A Chance"
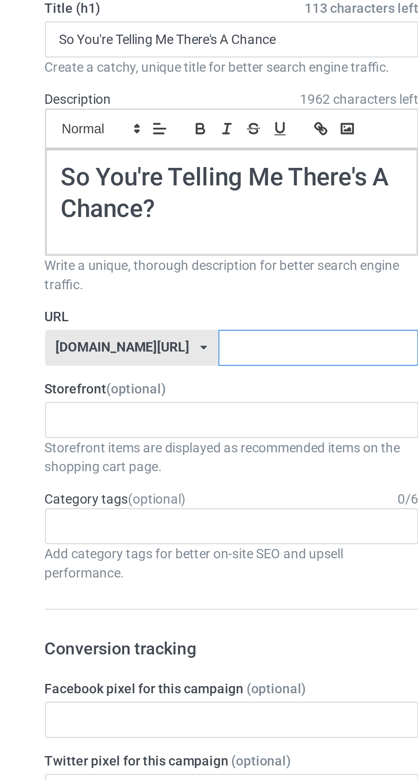
click at [190, 222] on input "text" at bounding box center [178, 224] width 90 height 16
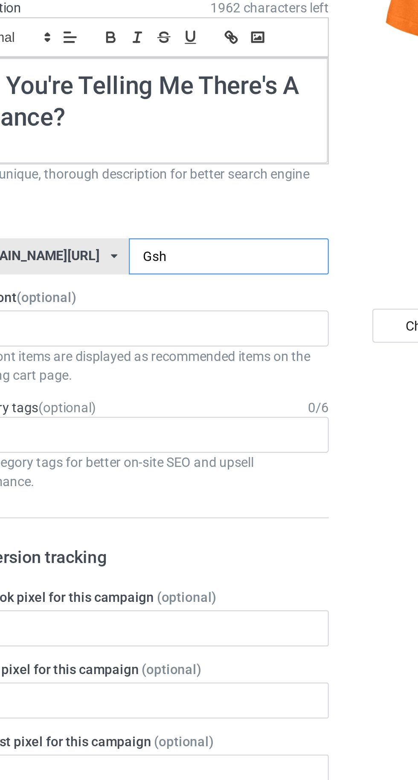
type input "Gshm"
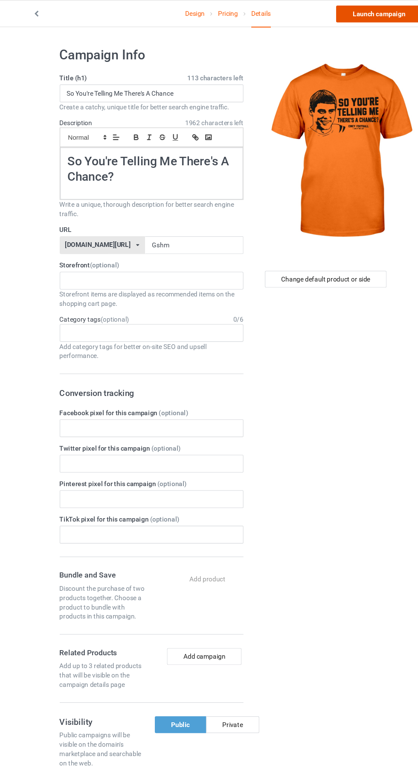
click at [334, 13] on link "Launch campaign" at bounding box center [347, 12] width 78 height 15
